Goal: Ask a question

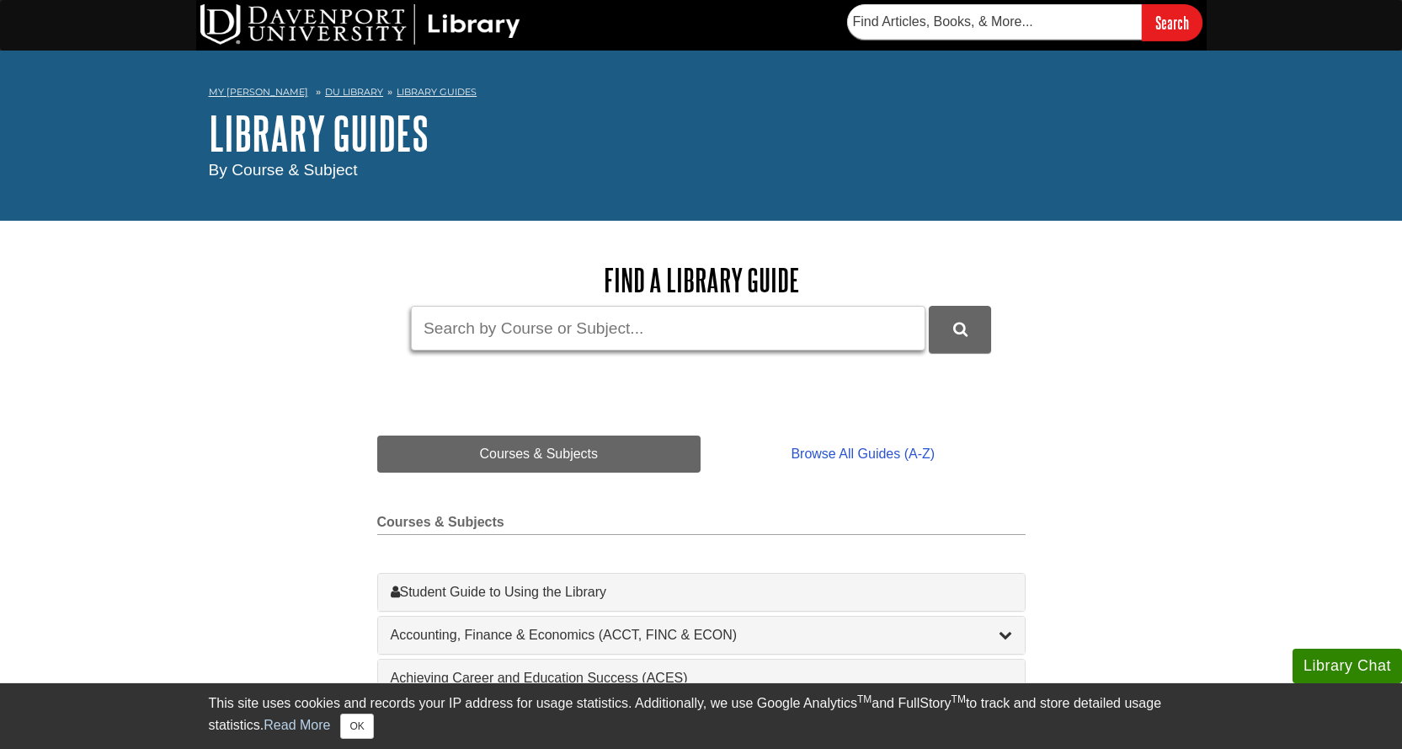
click at [549, 328] on input "Guide Search Terms" at bounding box center [668, 328] width 515 height 45
type input "Digital Marketing"
click at [929, 306] on button "DU Library Guides Search" at bounding box center [960, 329] width 62 height 46
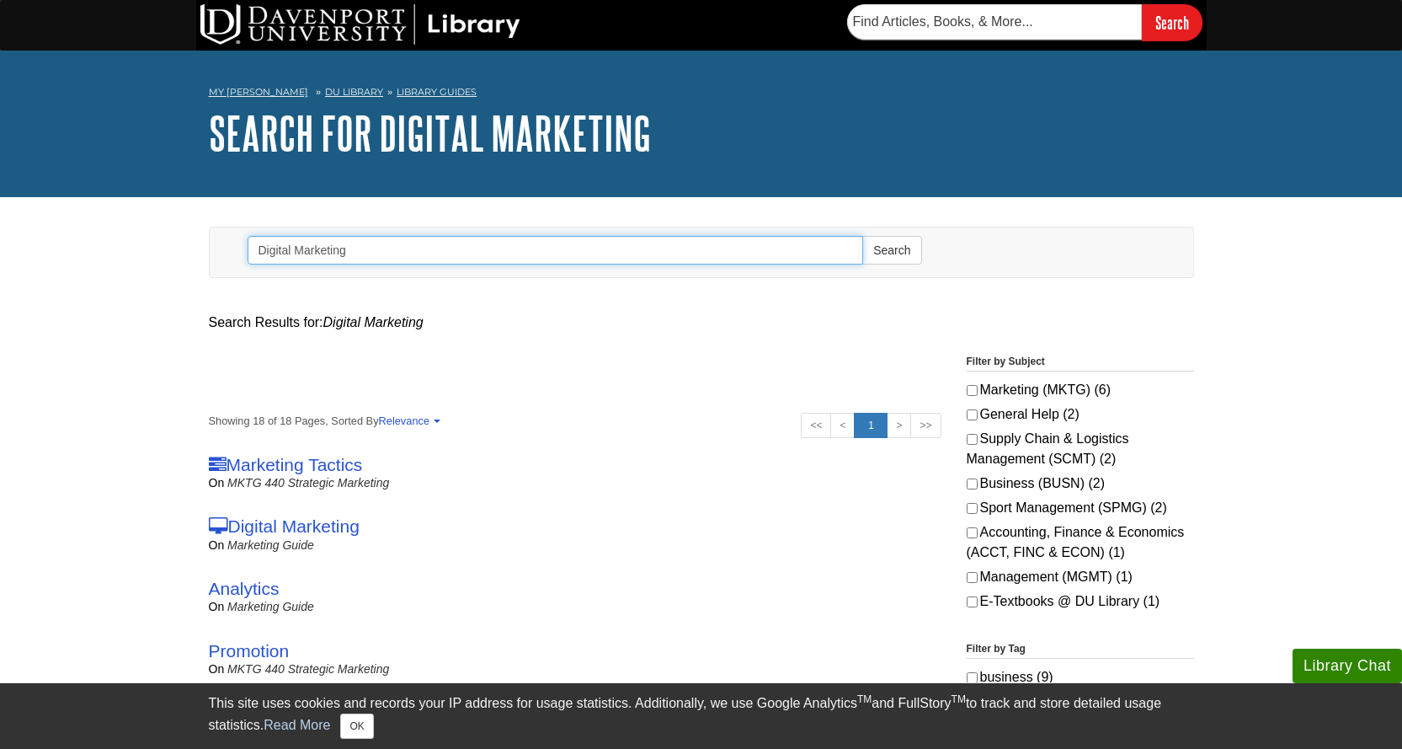
drag, startPoint x: 390, startPoint y: 256, endPoint x: 235, endPoint y: 255, distance: 155.0
click at [235, 255] on form "Search Digital Marketing Search" at bounding box center [585, 252] width 700 height 50
paste input "What metrics are most effective in evaluating the success of digital marketing …"
type input "What metrics are most effective in evaluating the success of digital marketing …"
click at [862, 236] on button "Search" at bounding box center [891, 250] width 59 height 29
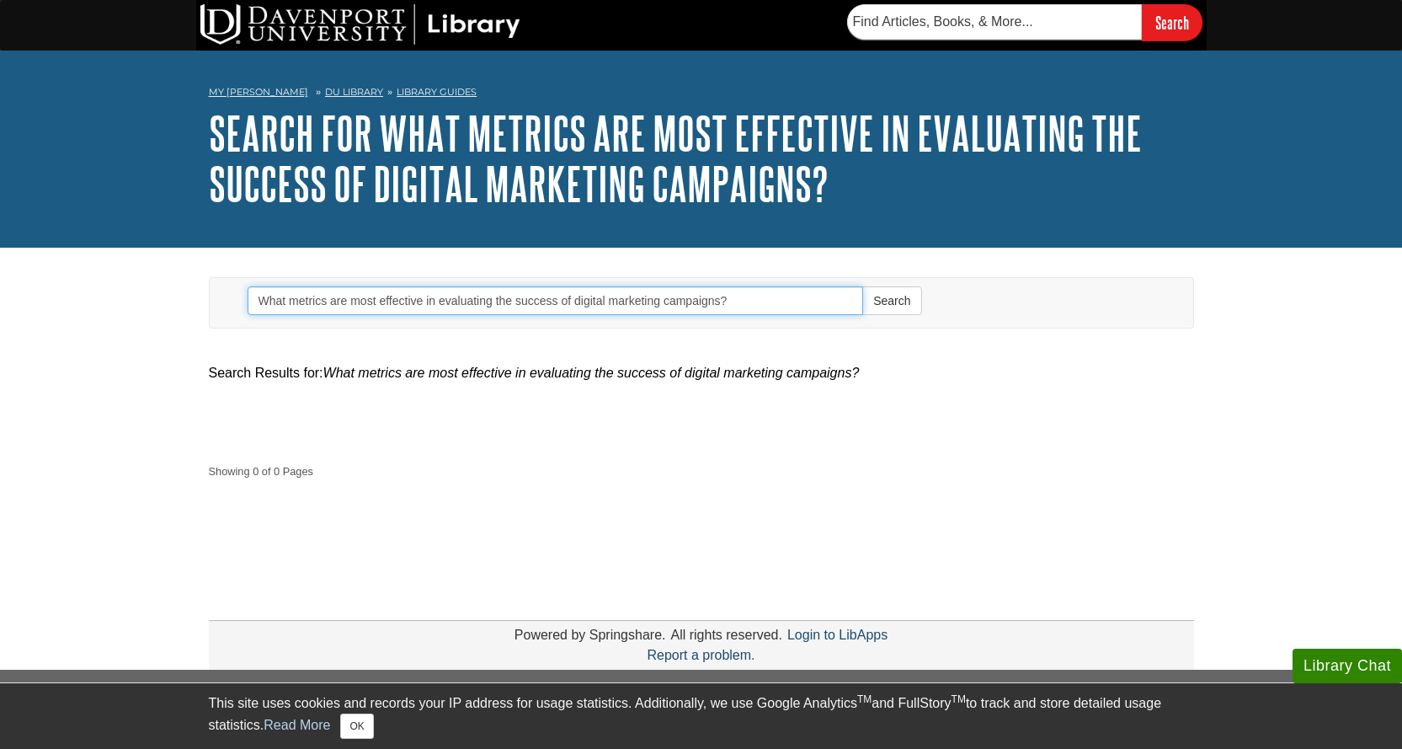
drag, startPoint x: 739, startPoint y: 298, endPoint x: 249, endPoint y: 280, distance: 489.6
click at [249, 280] on form "Search What metrics are most effective in evaluating the success of digital mar…" at bounding box center [585, 303] width 700 height 50
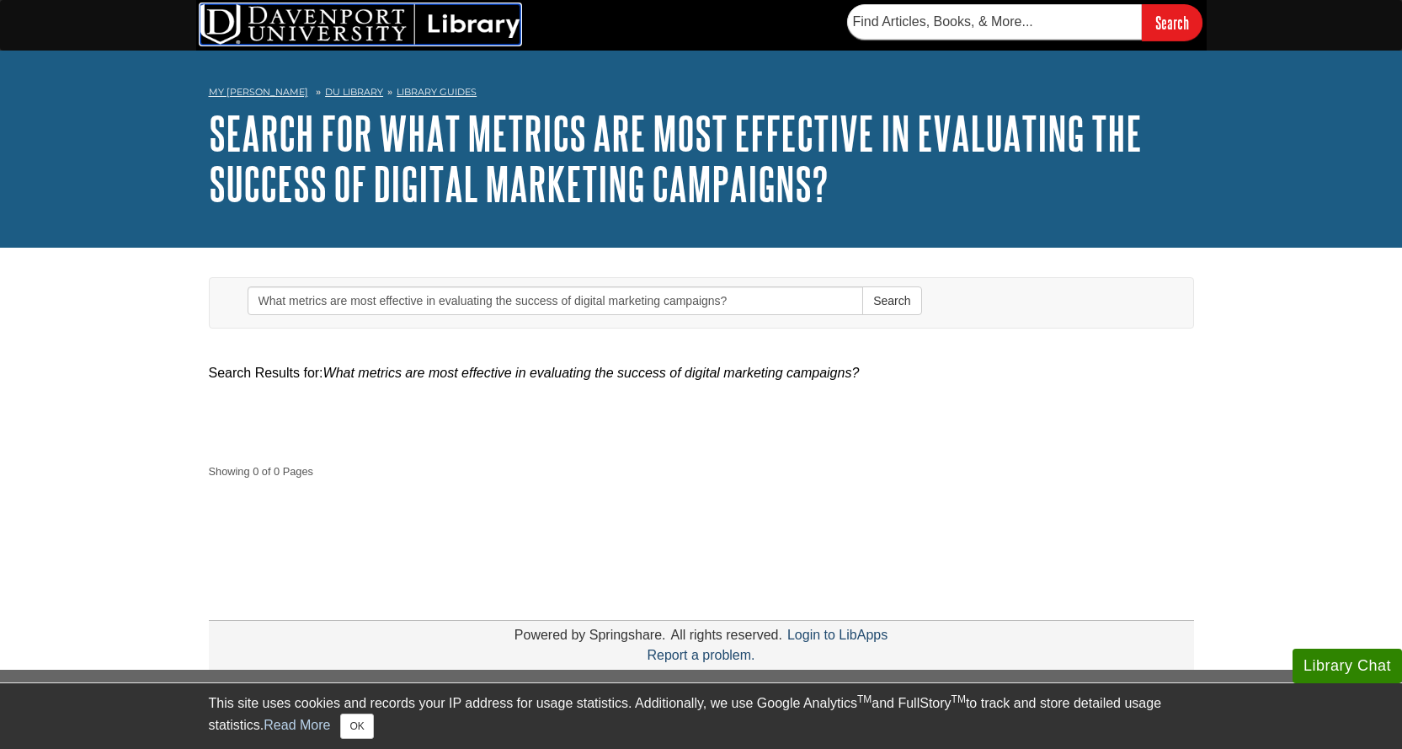
click at [436, 27] on img at bounding box center [360, 24] width 320 height 40
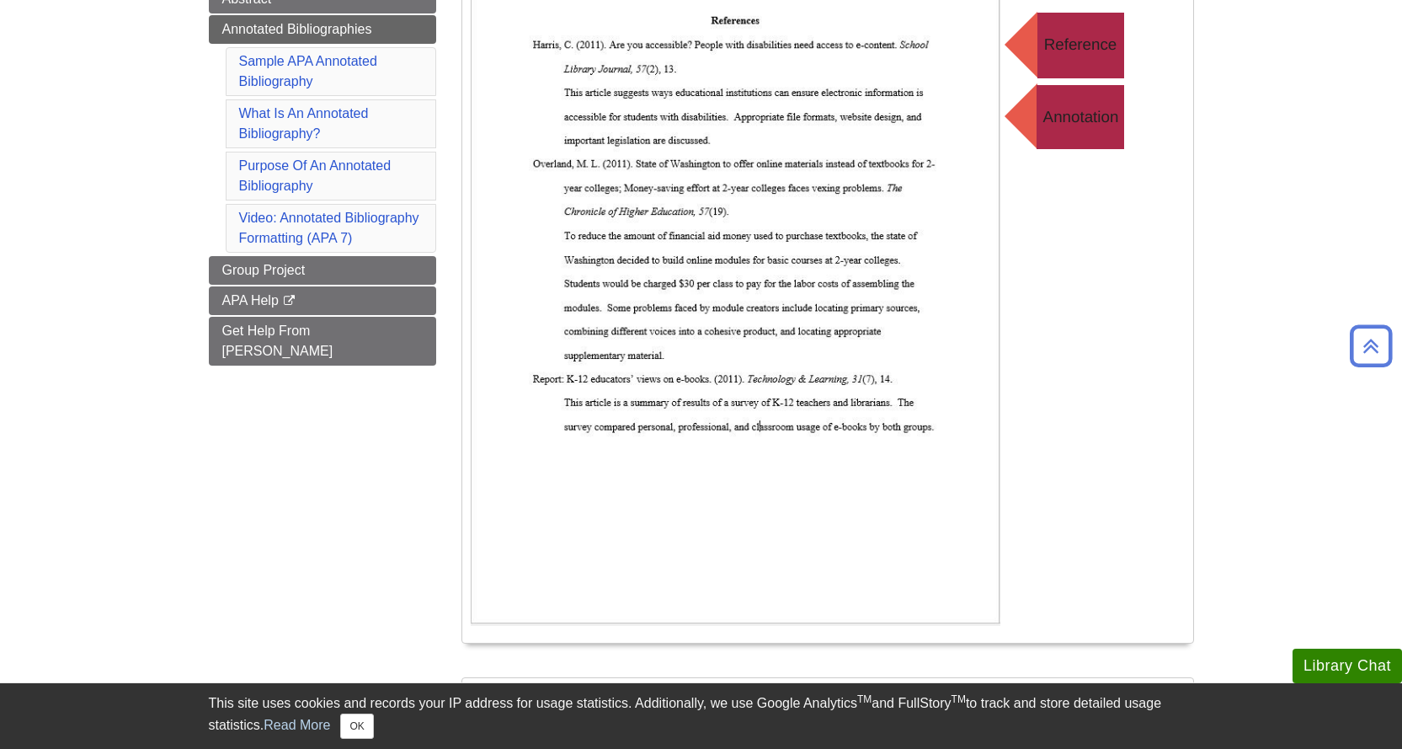
scroll to position [253, 0]
